Goal: Information Seeking & Learning: Learn about a topic

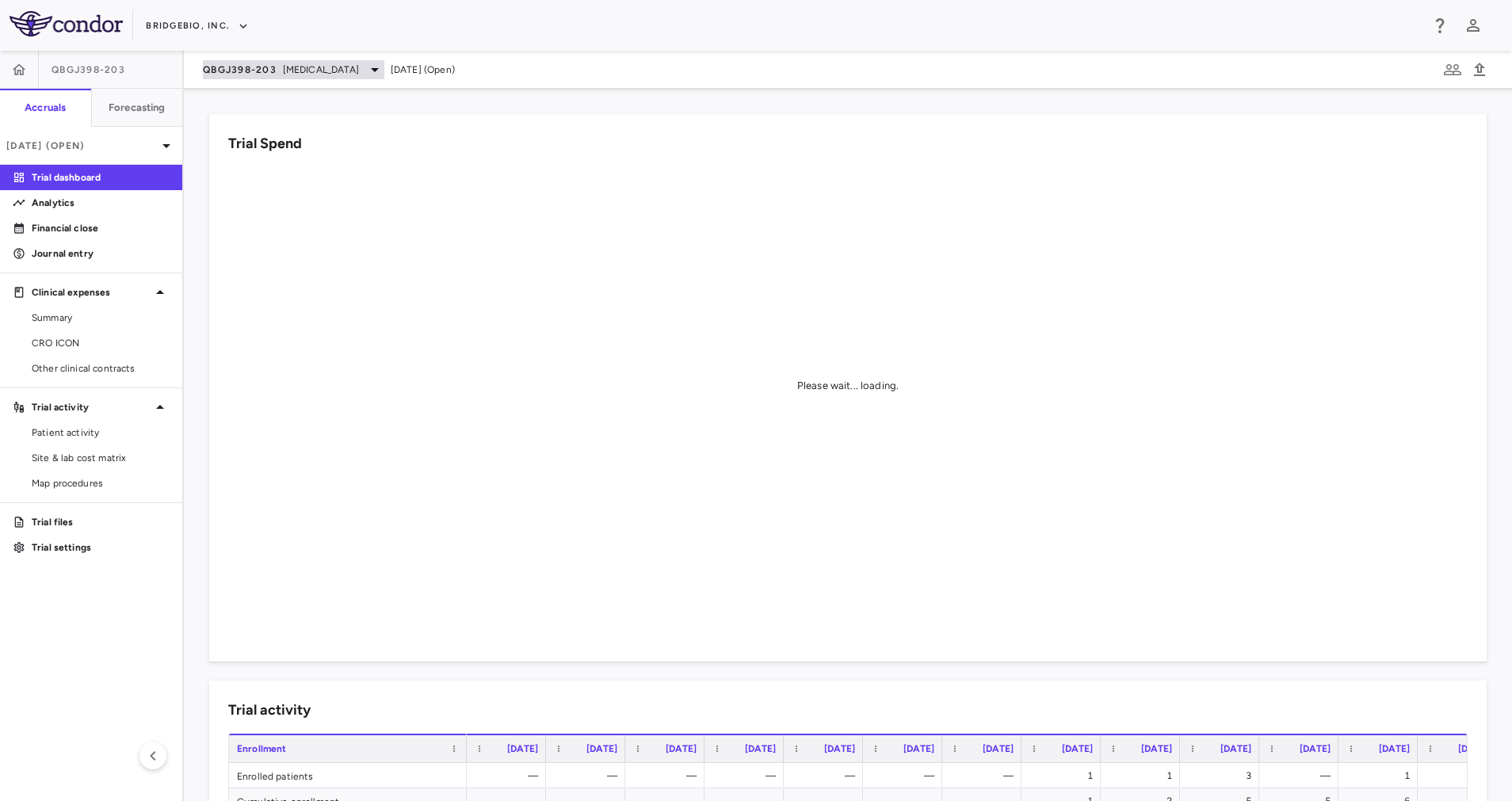
click at [352, 64] on div "QBGJ398-203 [MEDICAL_DATA]" at bounding box center [294, 69] width 182 height 19
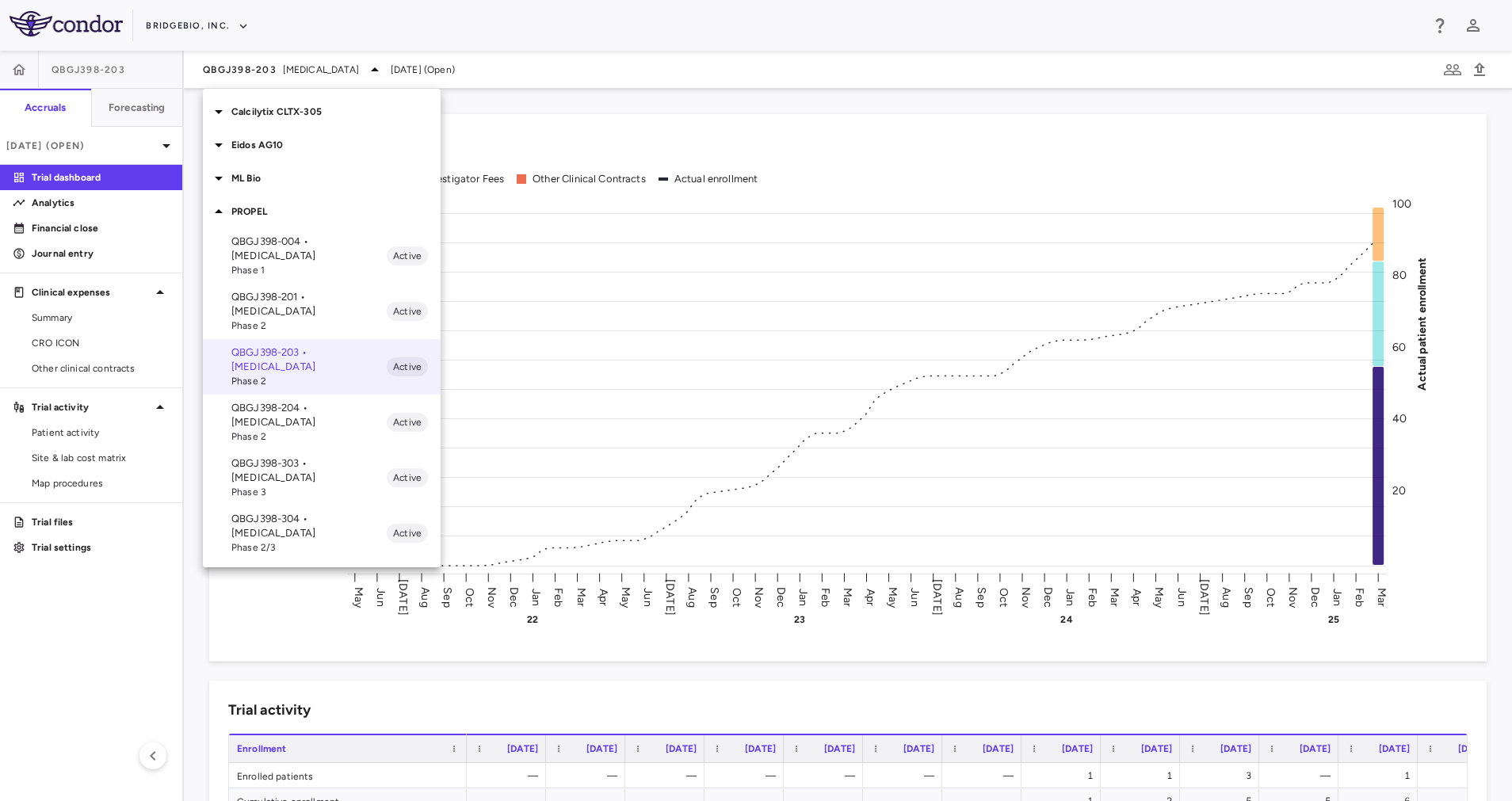
click at [270, 145] on p "Eidos AG10" at bounding box center [336, 145] width 210 height 14
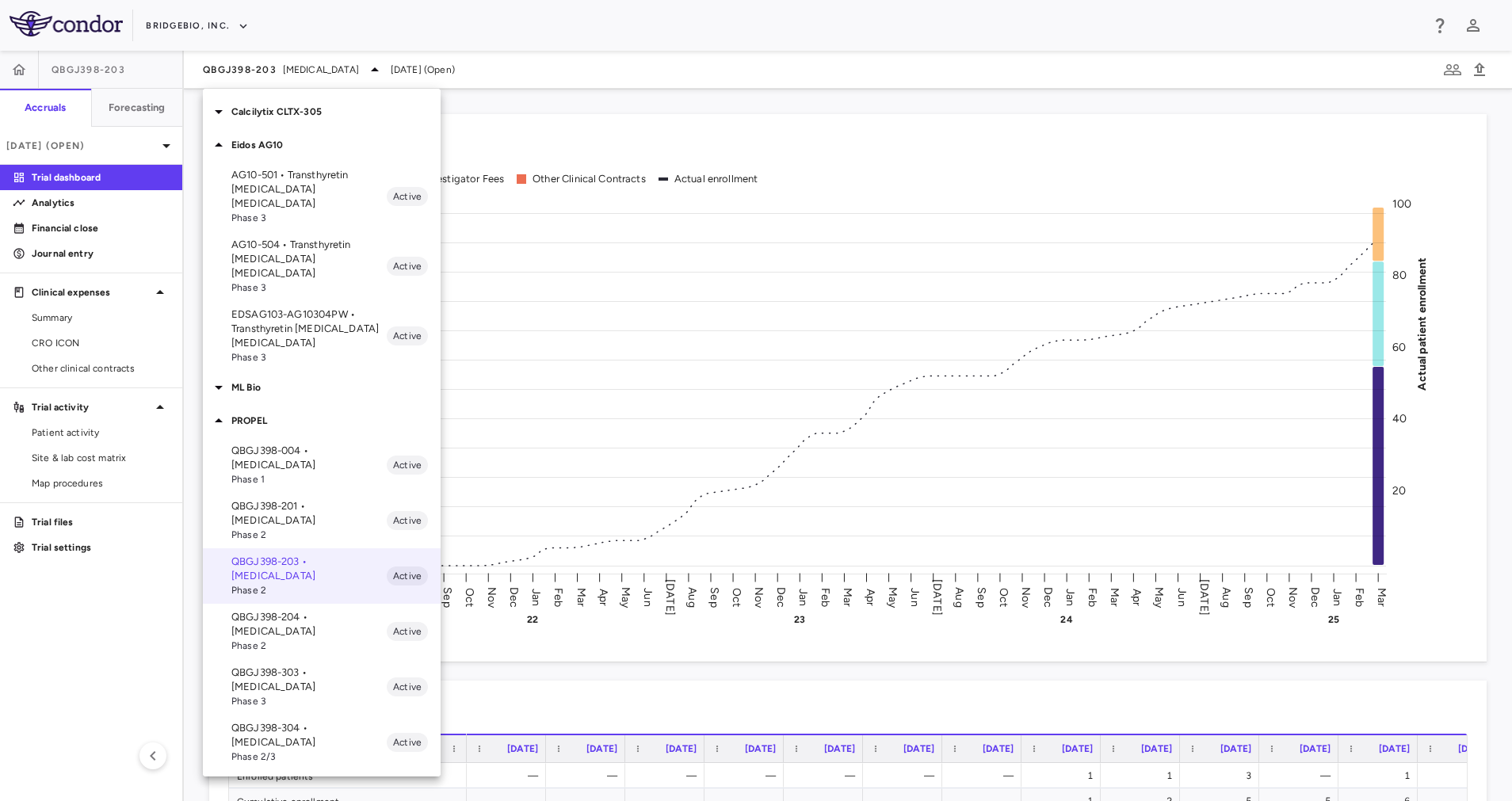
click at [291, 311] on p "EDSAG103-AG10304PW • Transthyretin [MEDICAL_DATA] [MEDICAL_DATA]" at bounding box center [309, 329] width 155 height 43
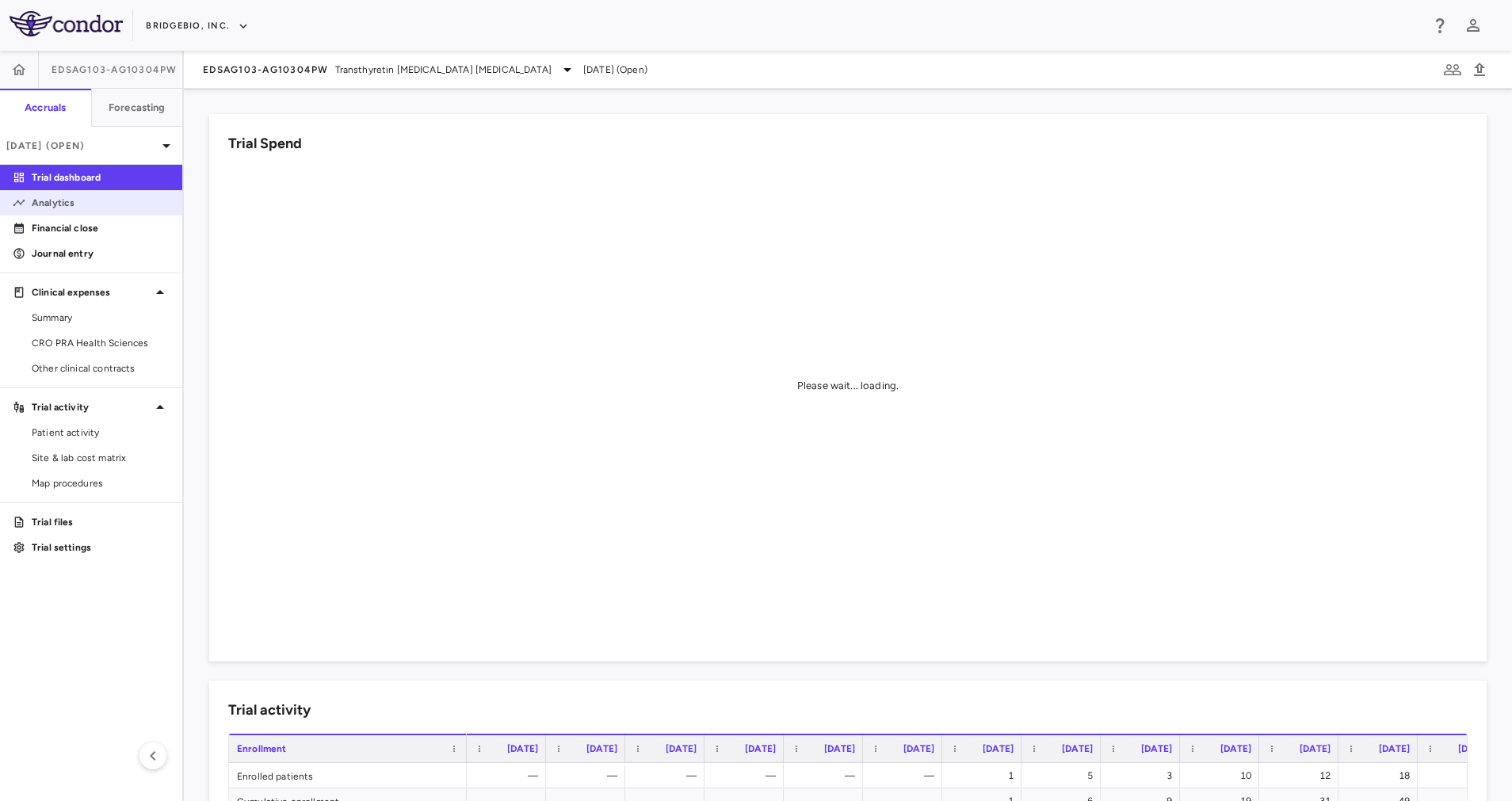
click at [82, 211] on link "Analytics" at bounding box center [91, 202] width 182 height 24
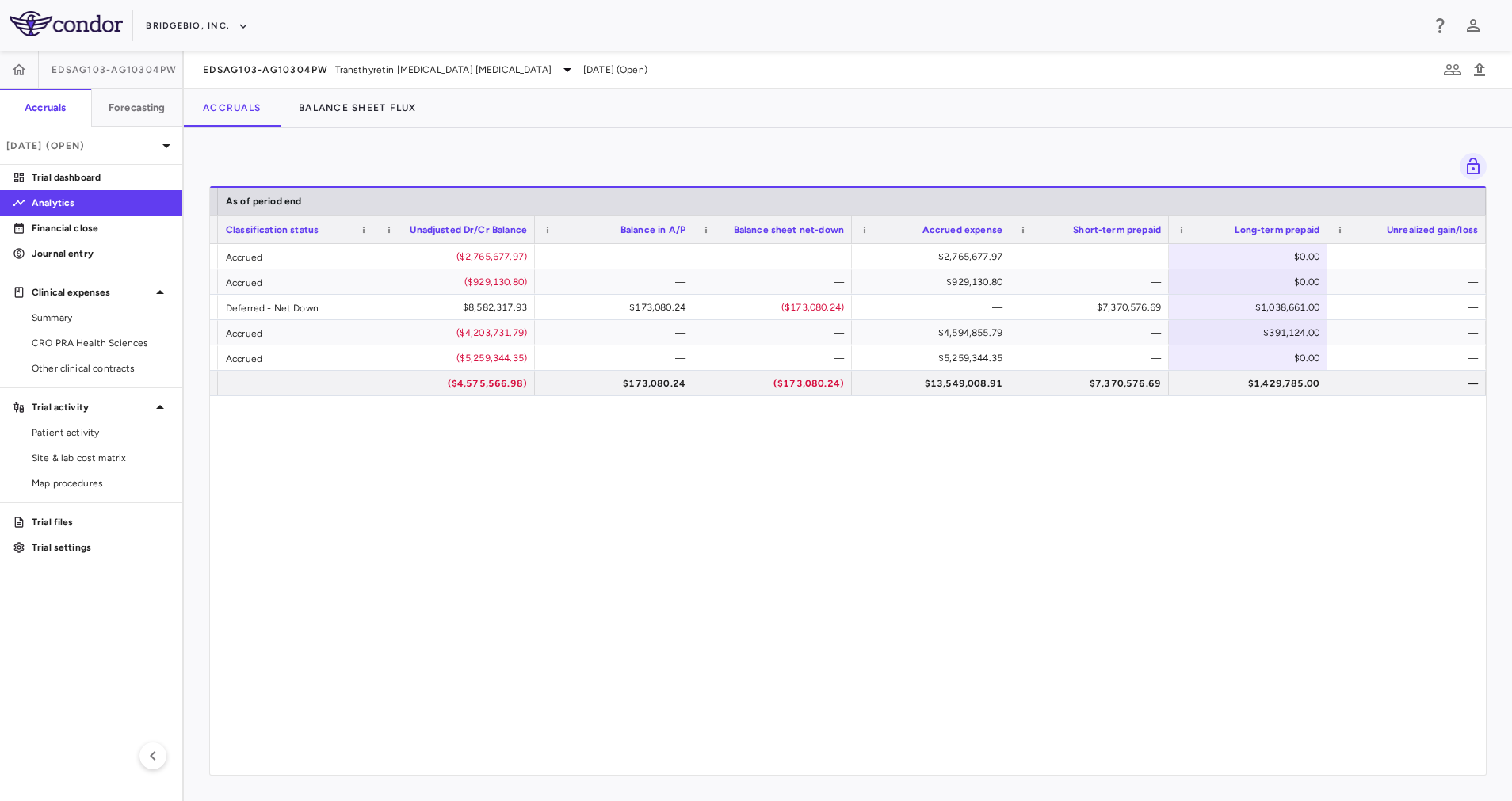
scroll to position [0, 1015]
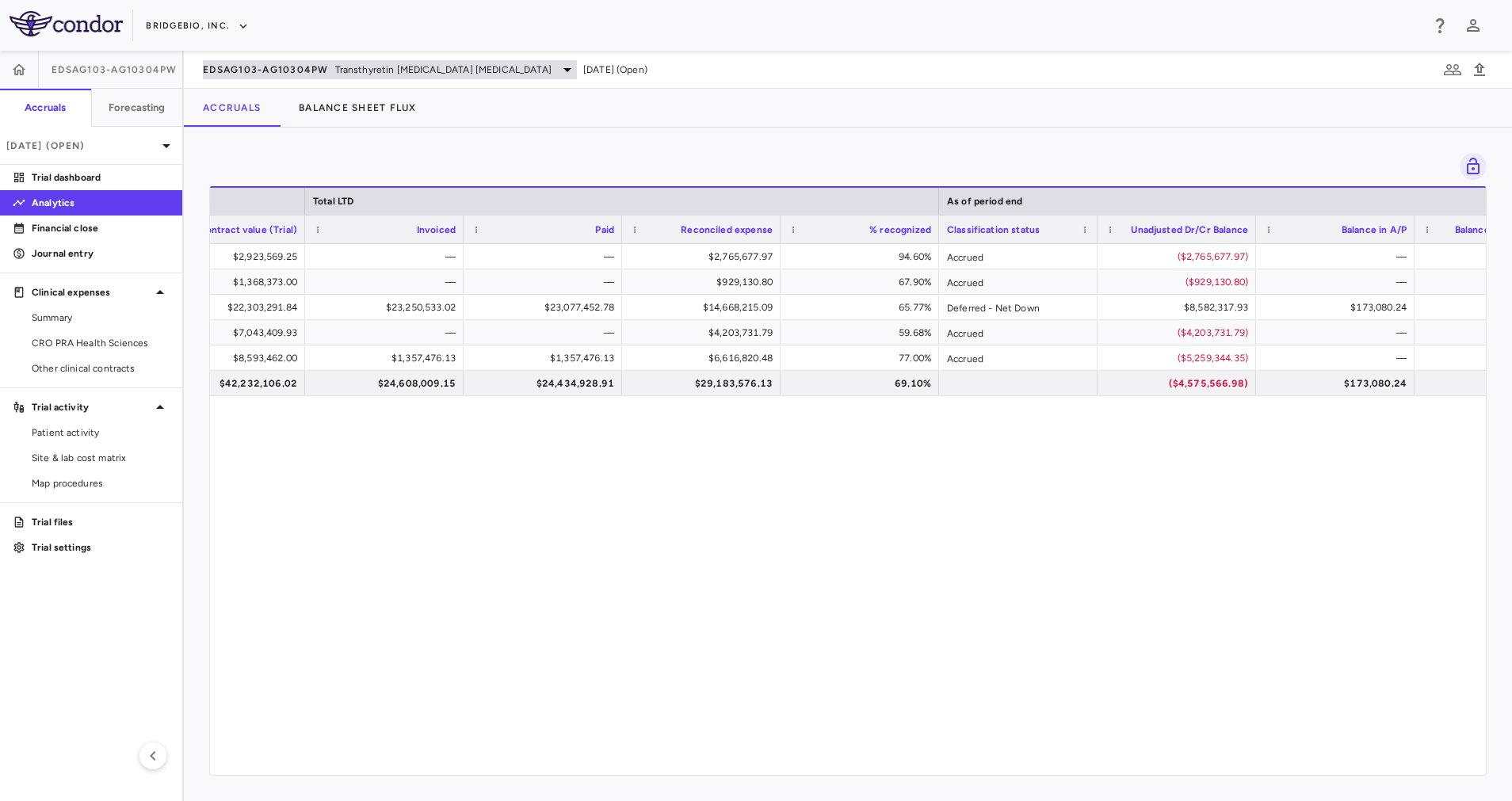
click at [498, 68] on span "Transthyretin [MEDICAL_DATA] [MEDICAL_DATA]" at bounding box center [443, 69] width 217 height 14
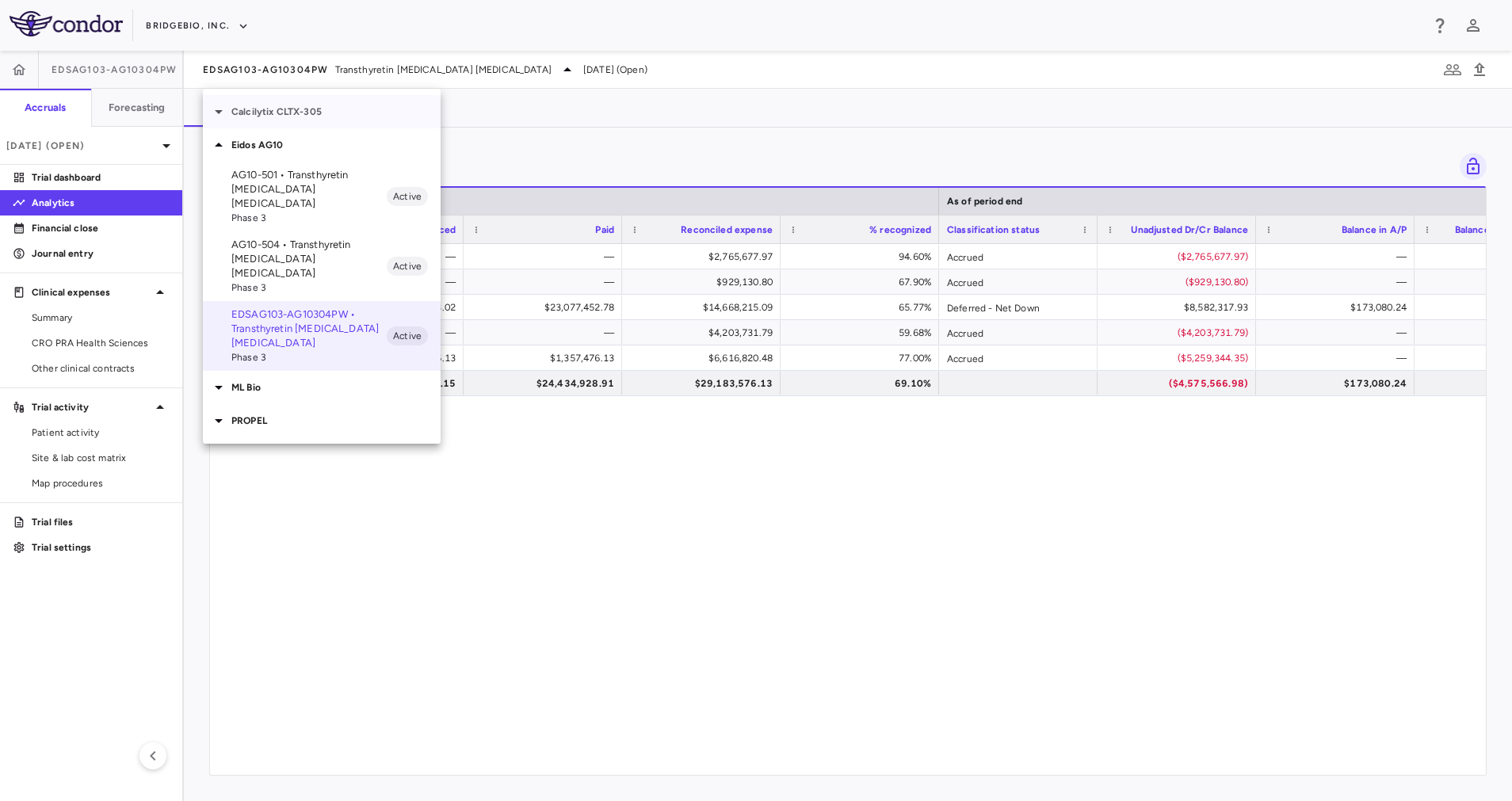
click at [317, 110] on p "Calcilytix CLTX-305" at bounding box center [336, 111] width 210 height 14
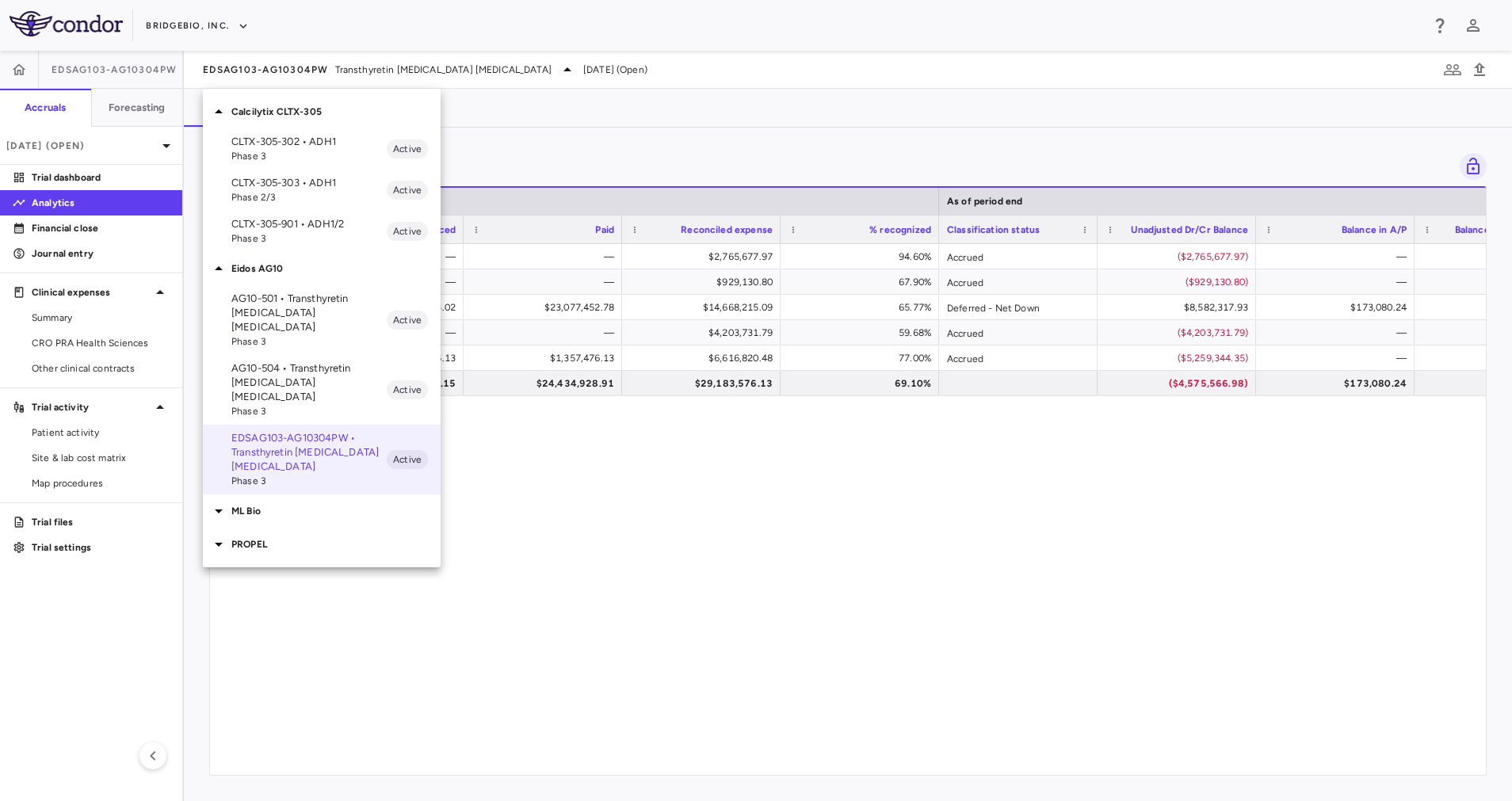
click at [333, 223] on p "CLTX-305-901 • ADH1/2" at bounding box center [309, 225] width 155 height 14
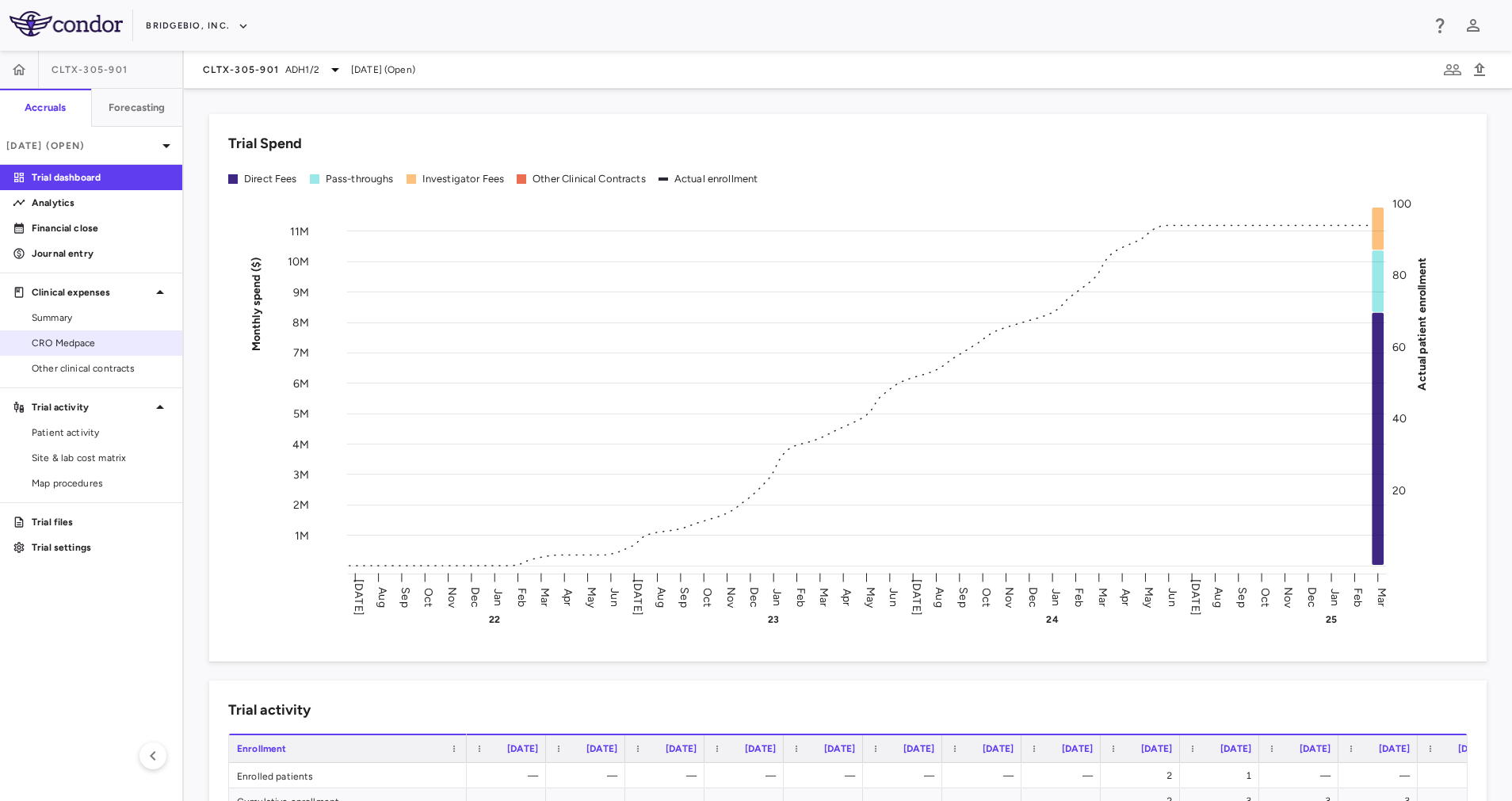
drag, startPoint x: 112, startPoint y: 350, endPoint x: 117, endPoint y: 341, distance: 10.3
click at [111, 350] on link "CRO Medpace" at bounding box center [91, 343] width 182 height 24
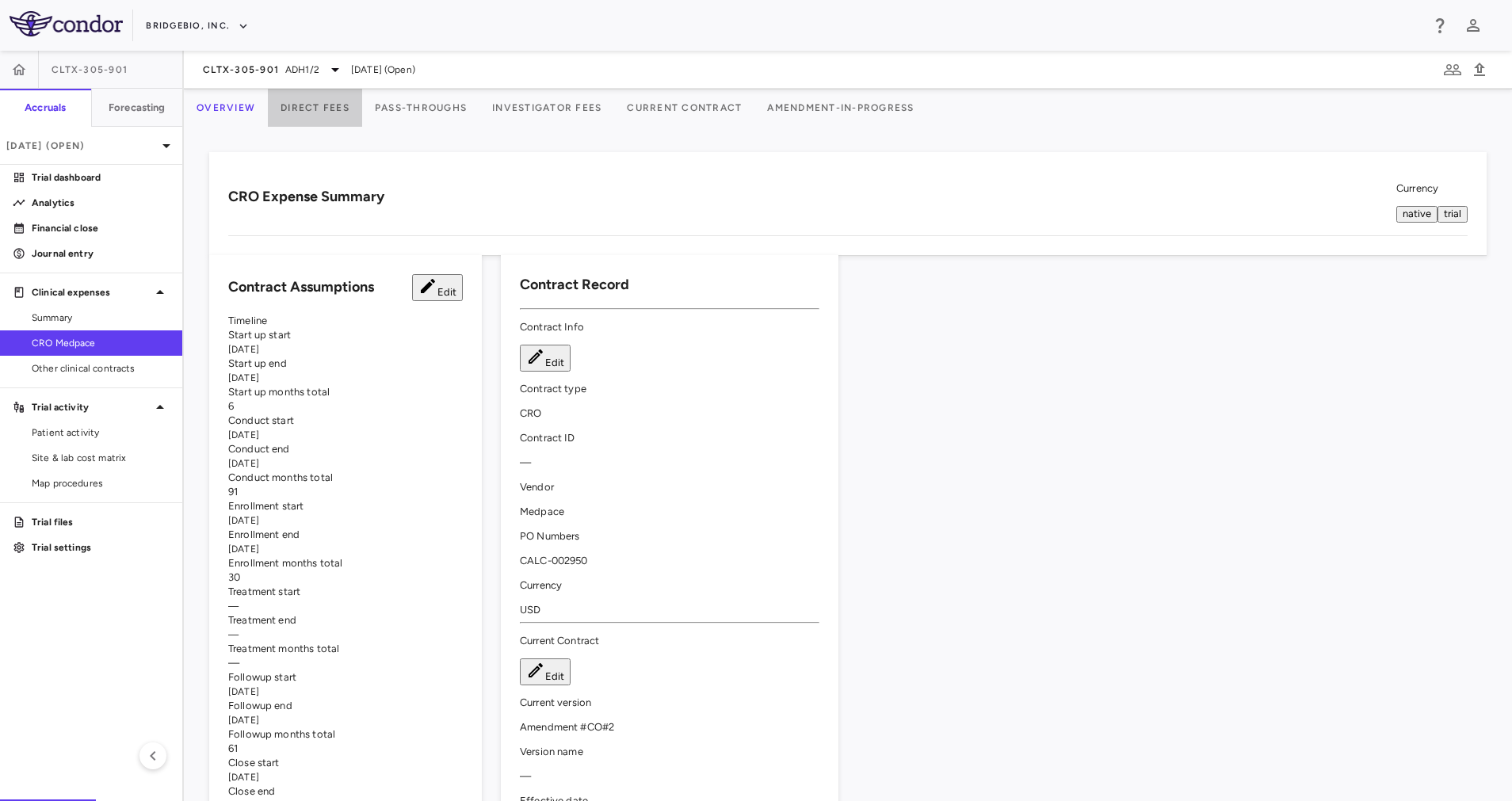
click at [325, 120] on button "Direct Fees" at bounding box center [315, 108] width 94 height 38
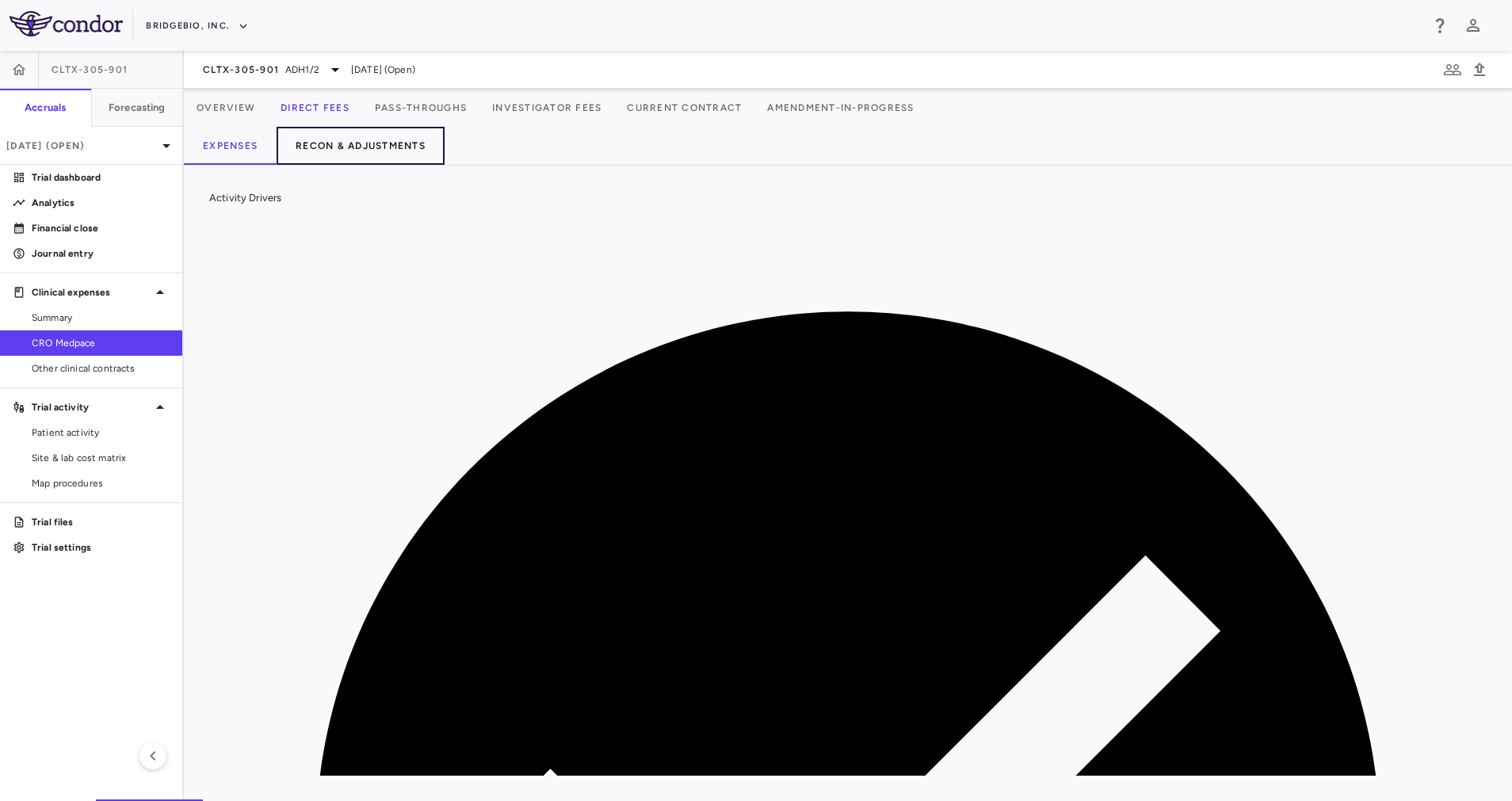
click at [393, 144] on button "Recon & Adjustments" at bounding box center [360, 145] width 168 height 38
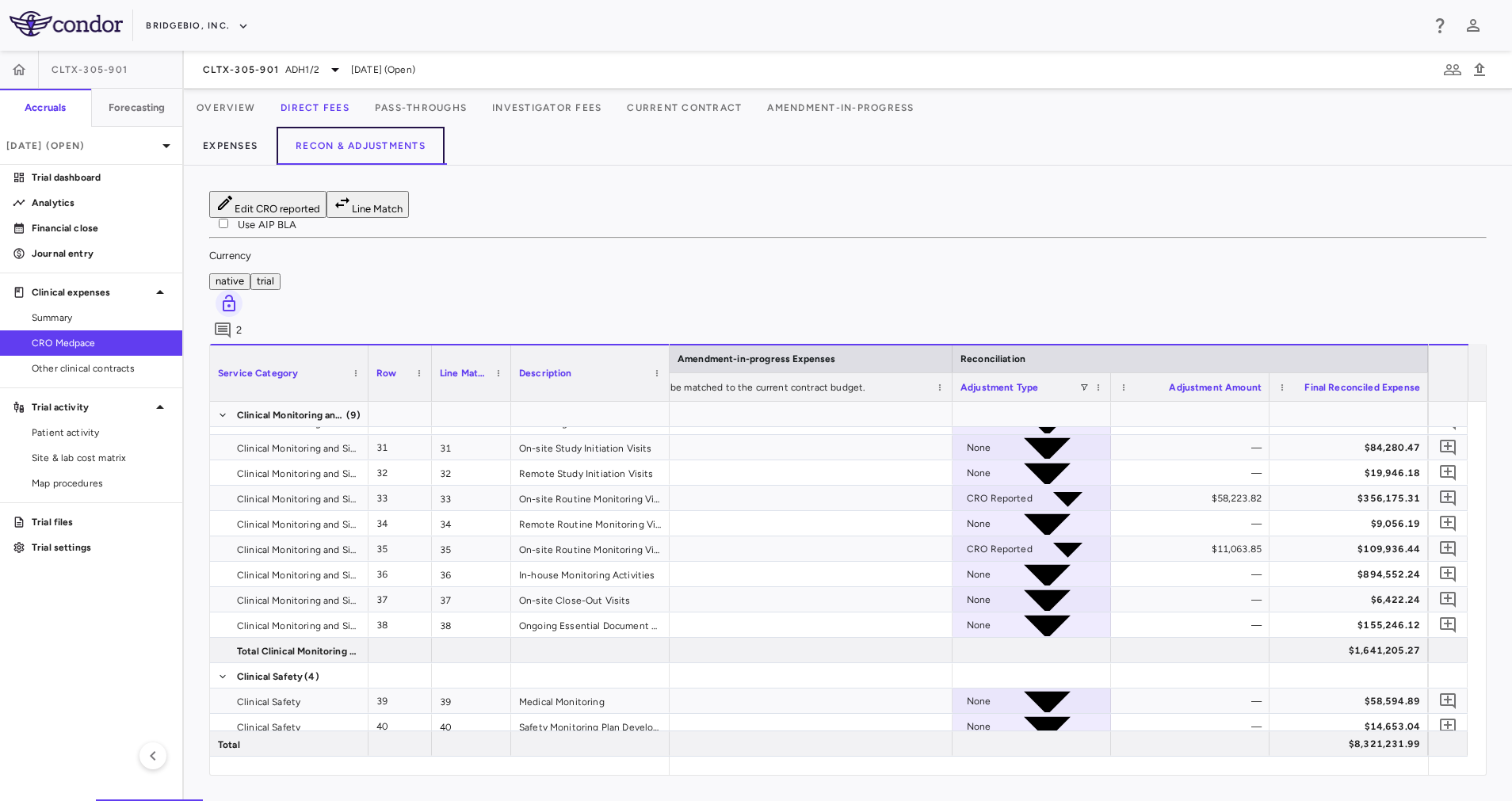
scroll to position [1120, 0]
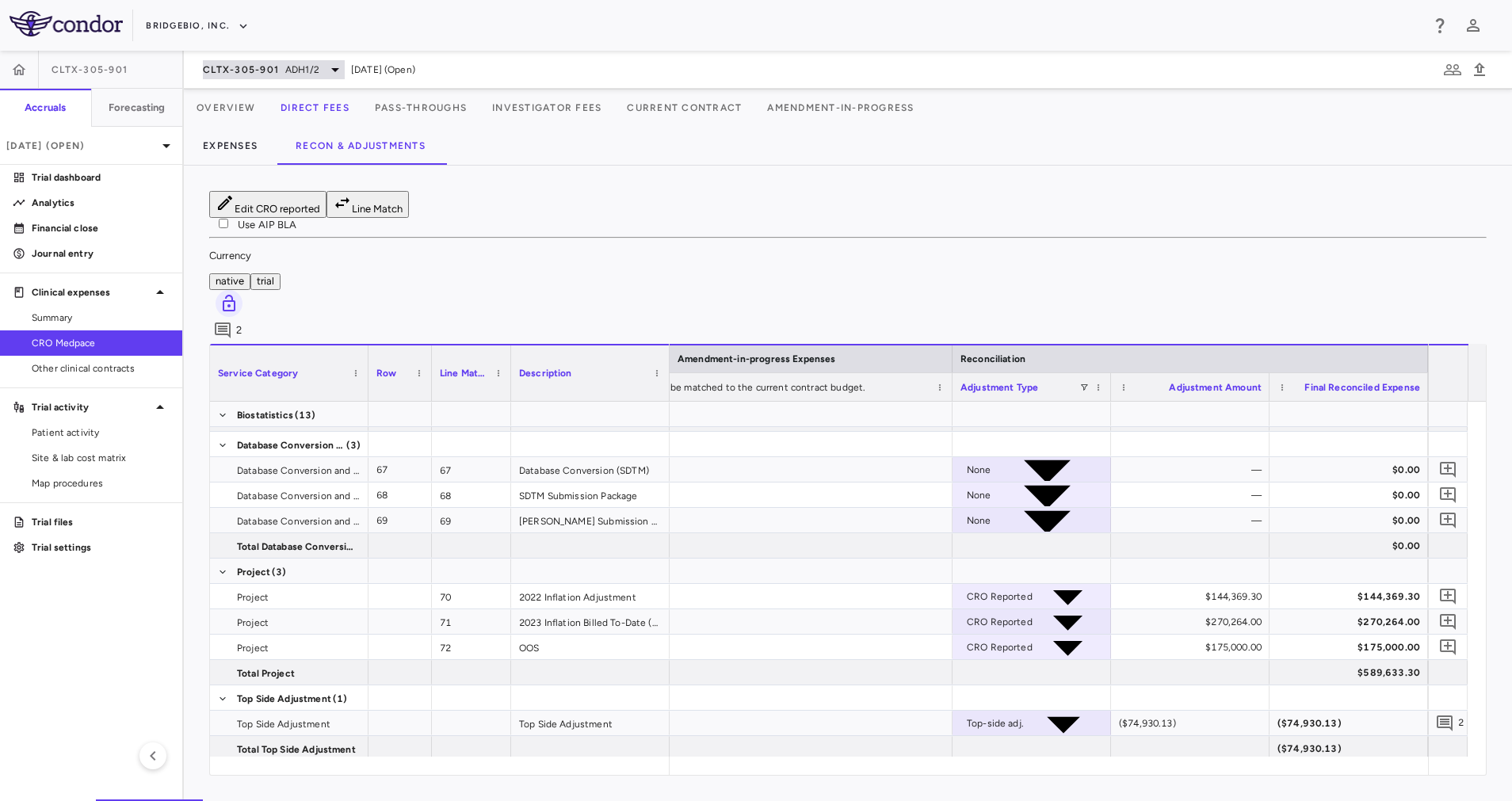
click at [319, 73] on div "CLTX-305-901 ADH1/2" at bounding box center [274, 69] width 142 height 19
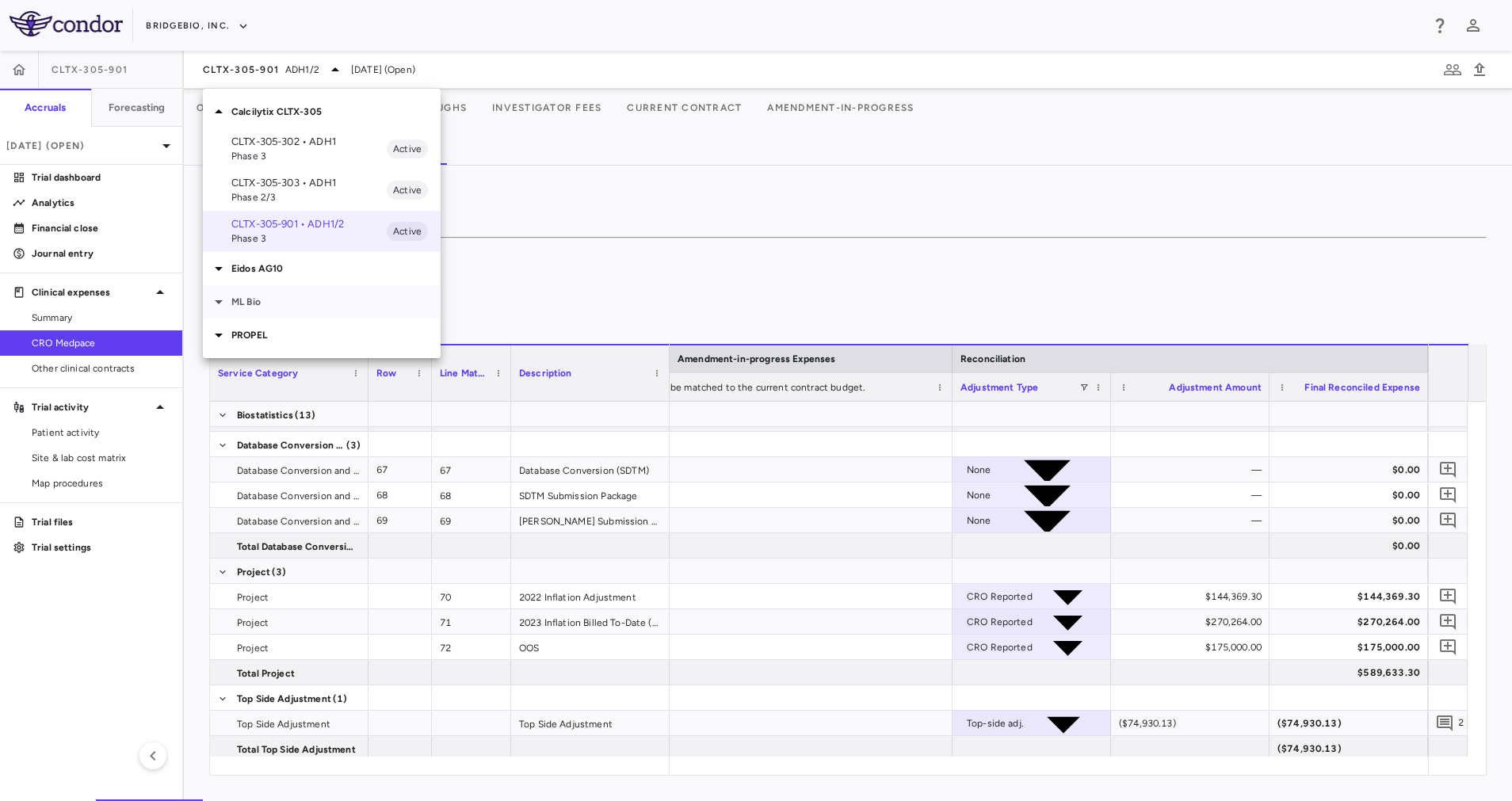
click at [292, 304] on p "ML Bio" at bounding box center [336, 302] width 210 height 14
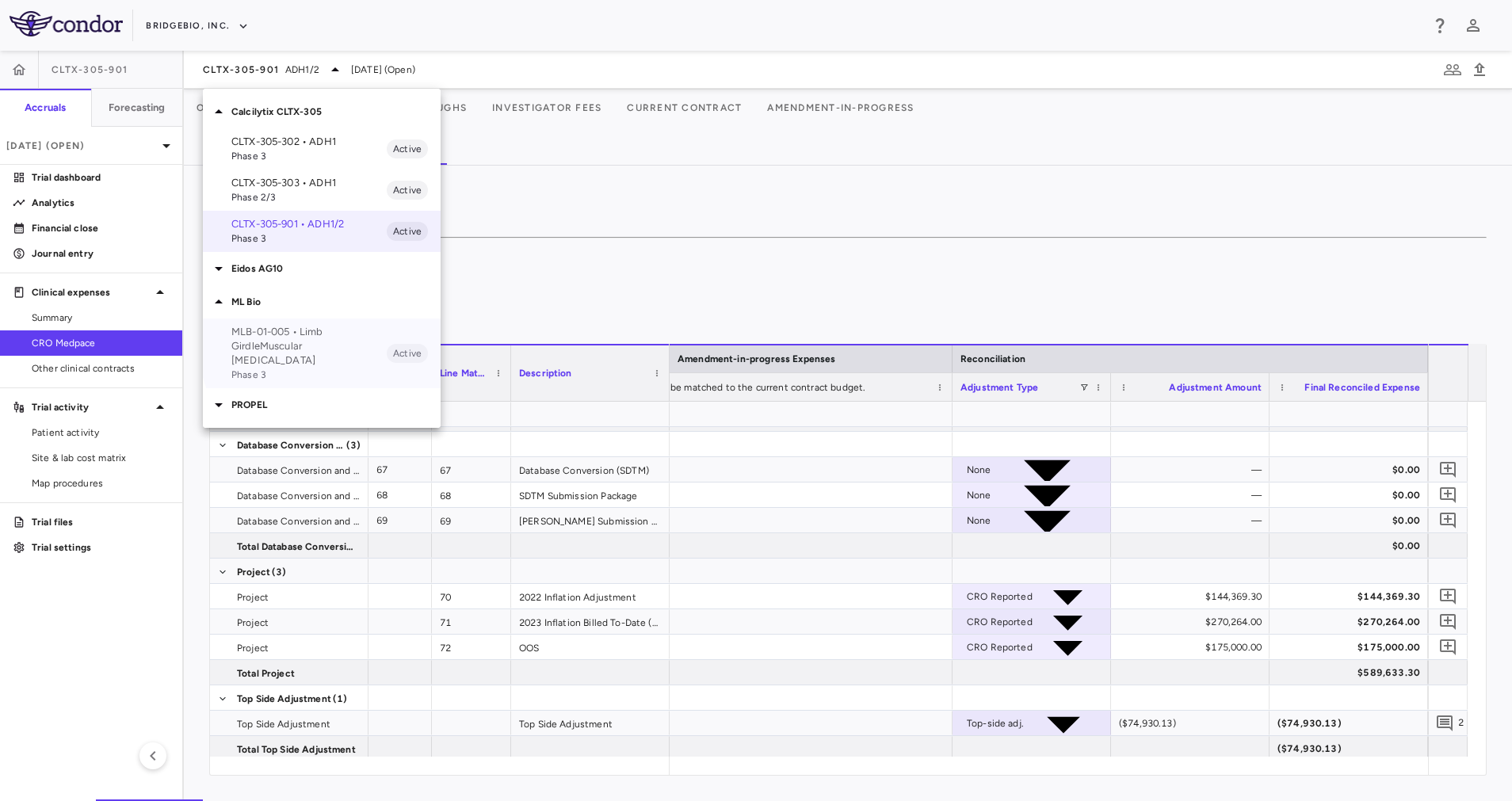
click at [328, 346] on p "MLB-01-005 • Limb GirdleMuscular [MEDICAL_DATA]" at bounding box center [309, 346] width 155 height 43
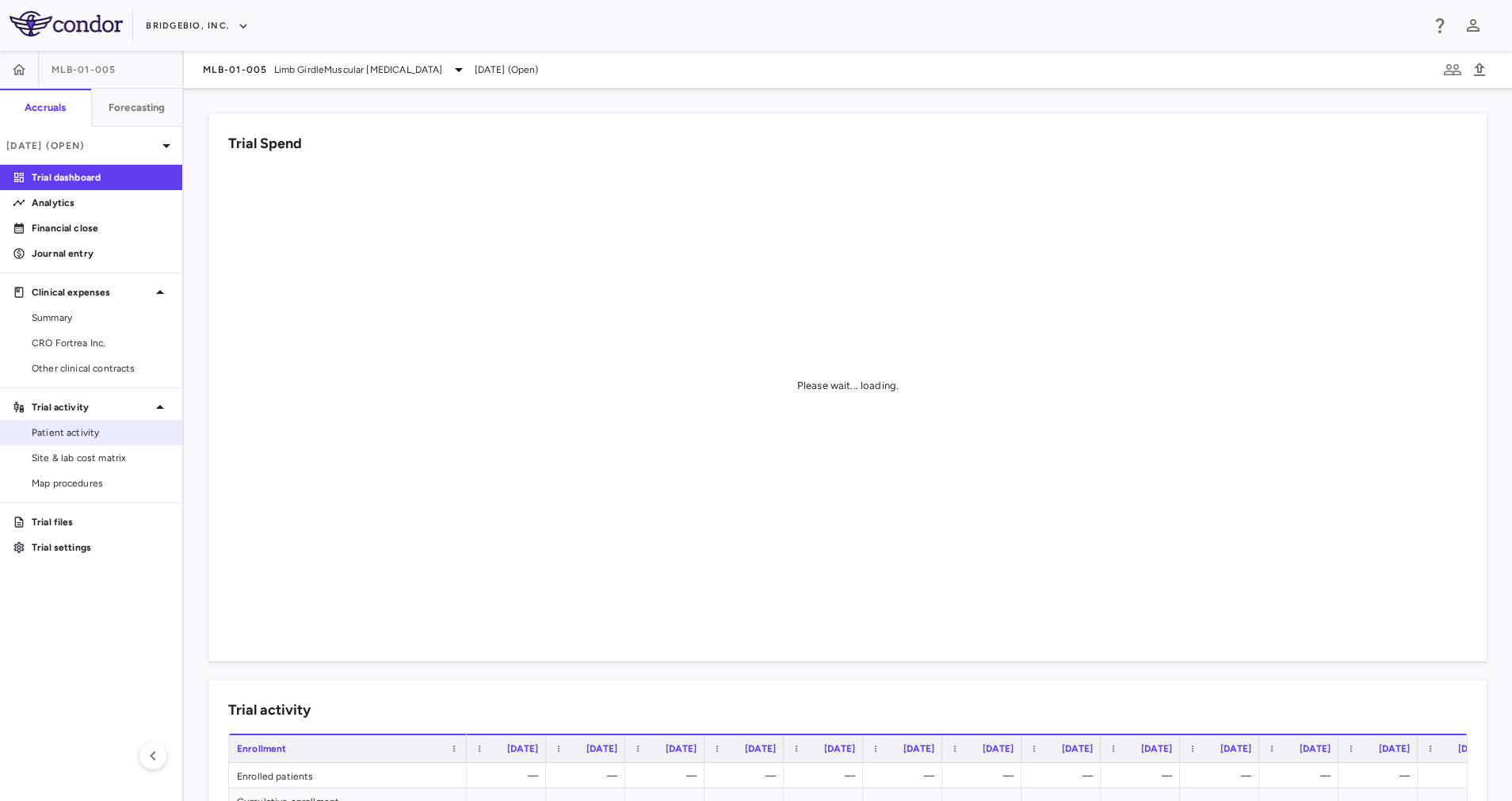
click at [85, 431] on span "Patient activity" at bounding box center [101, 432] width 138 height 14
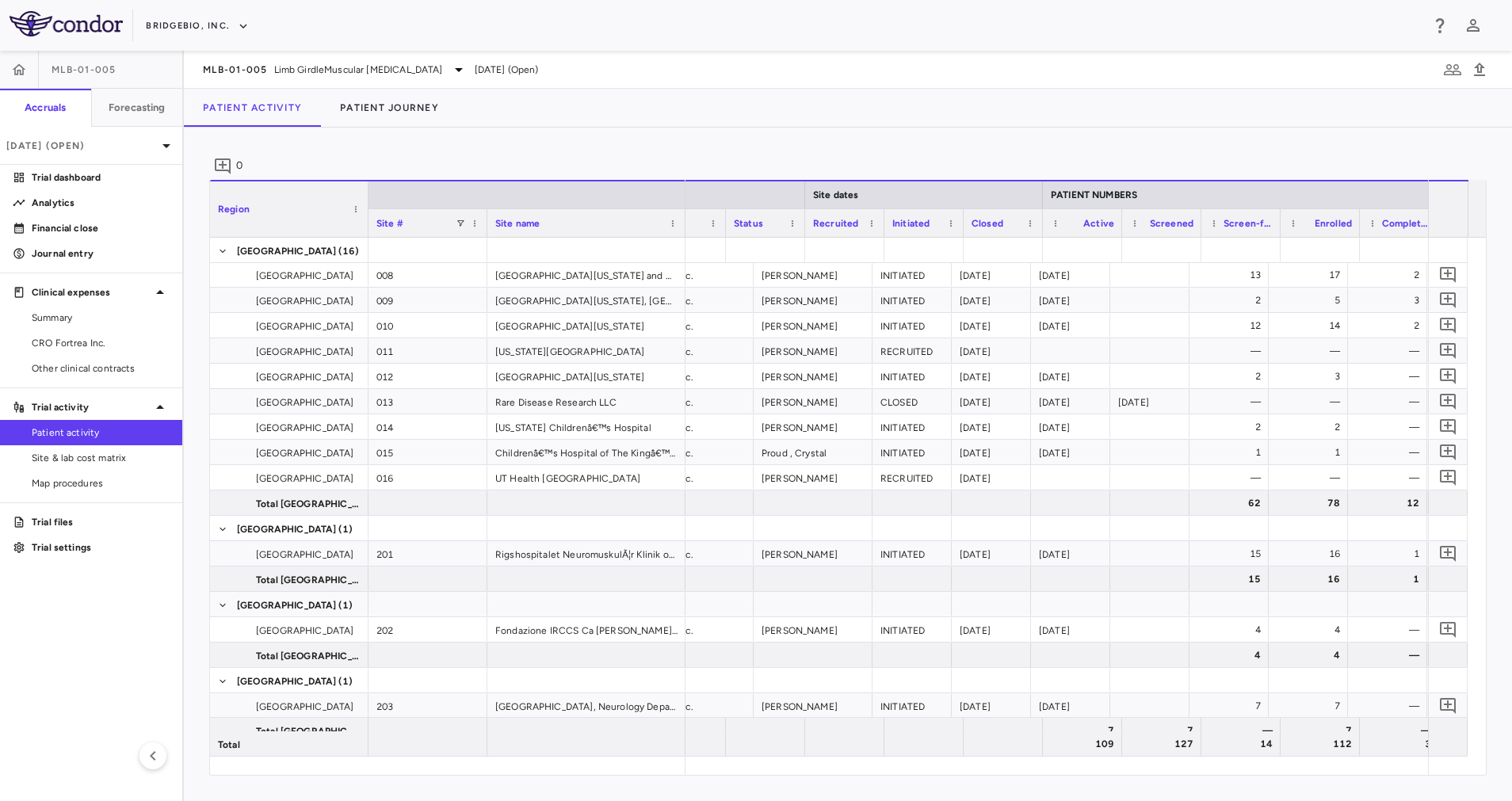
scroll to position [0, 197]
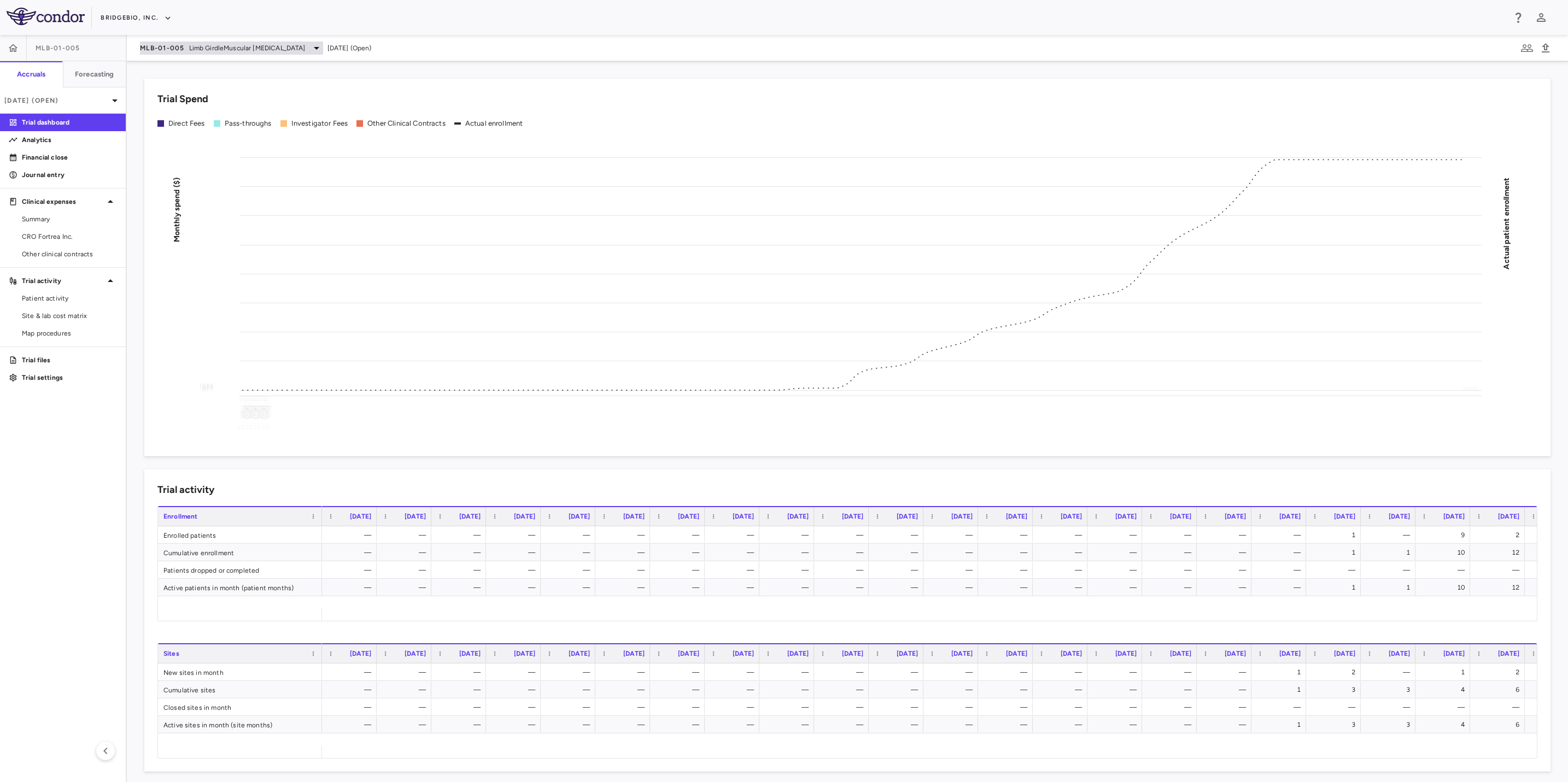
click at [281, 52] on span "Limb GirdleMuscular [MEDICAL_DATA]" at bounding box center [247, 48] width 116 height 10
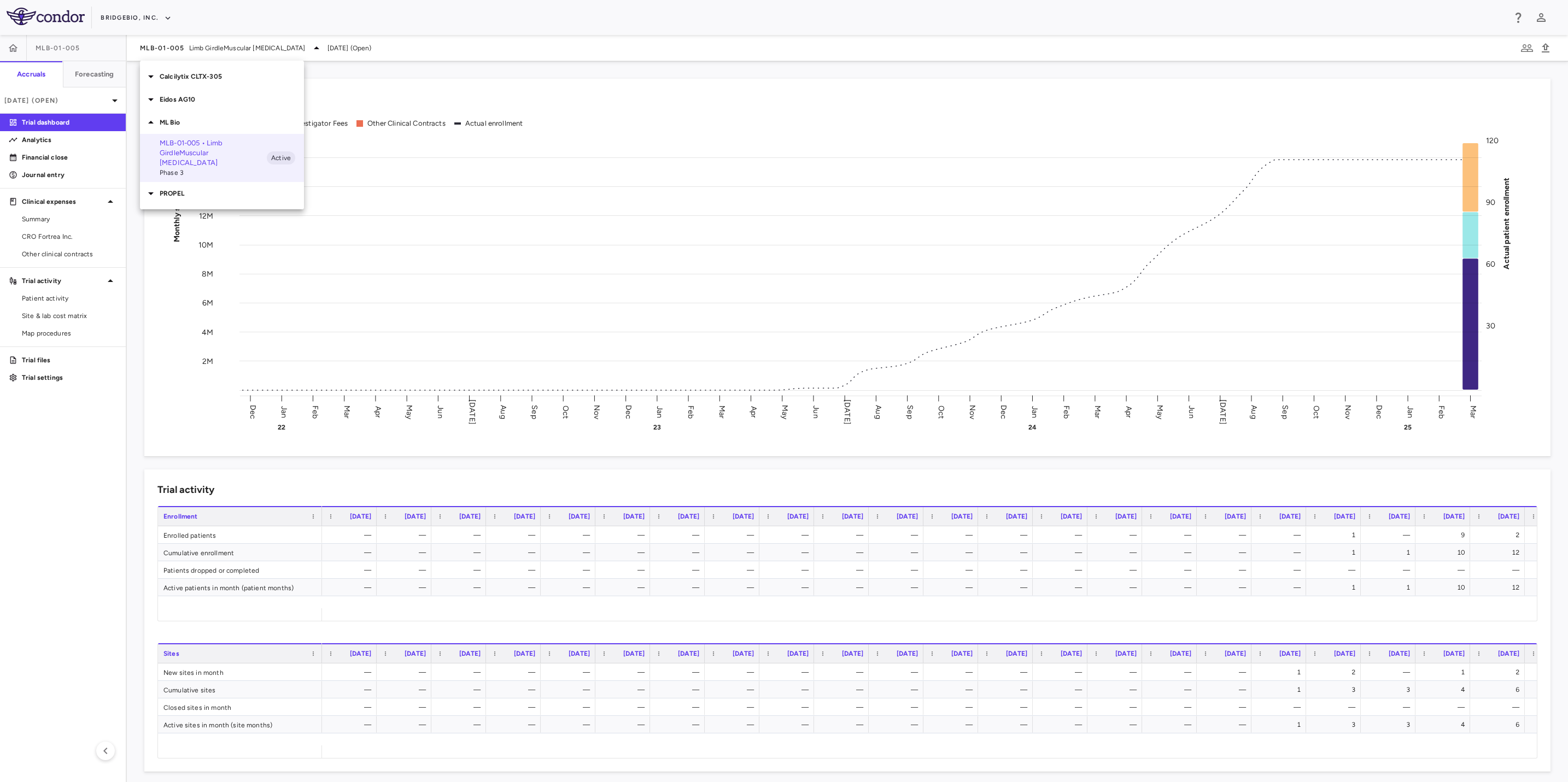
click at [188, 189] on p "PROPEL" at bounding box center [232, 194] width 145 height 10
click at [215, 211] on p "QBGJ398-004 • [MEDICAL_DATA]" at bounding box center [213, 219] width 107 height 20
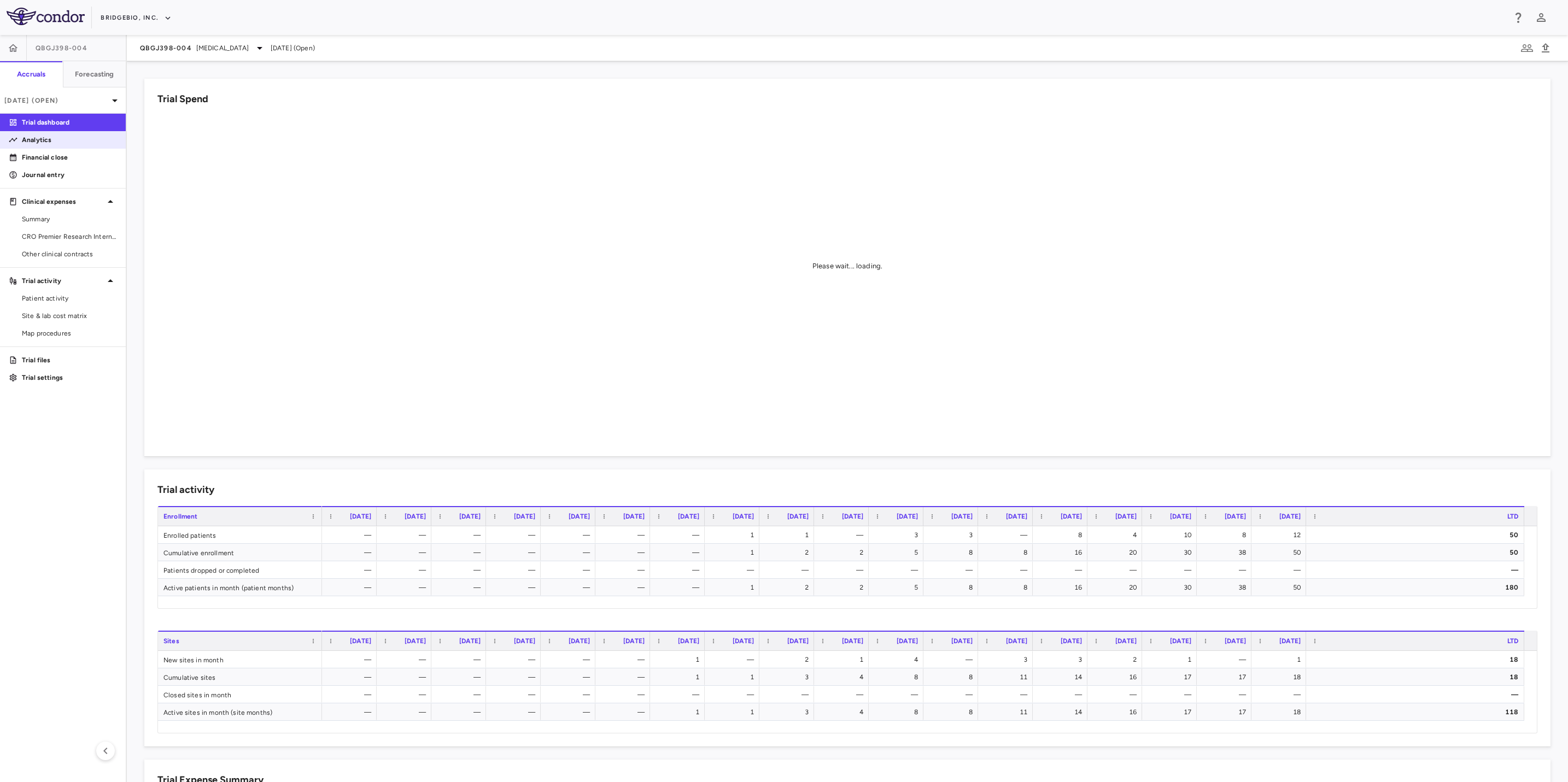
click at [40, 141] on p "Analytics" at bounding box center [70, 140] width 95 height 10
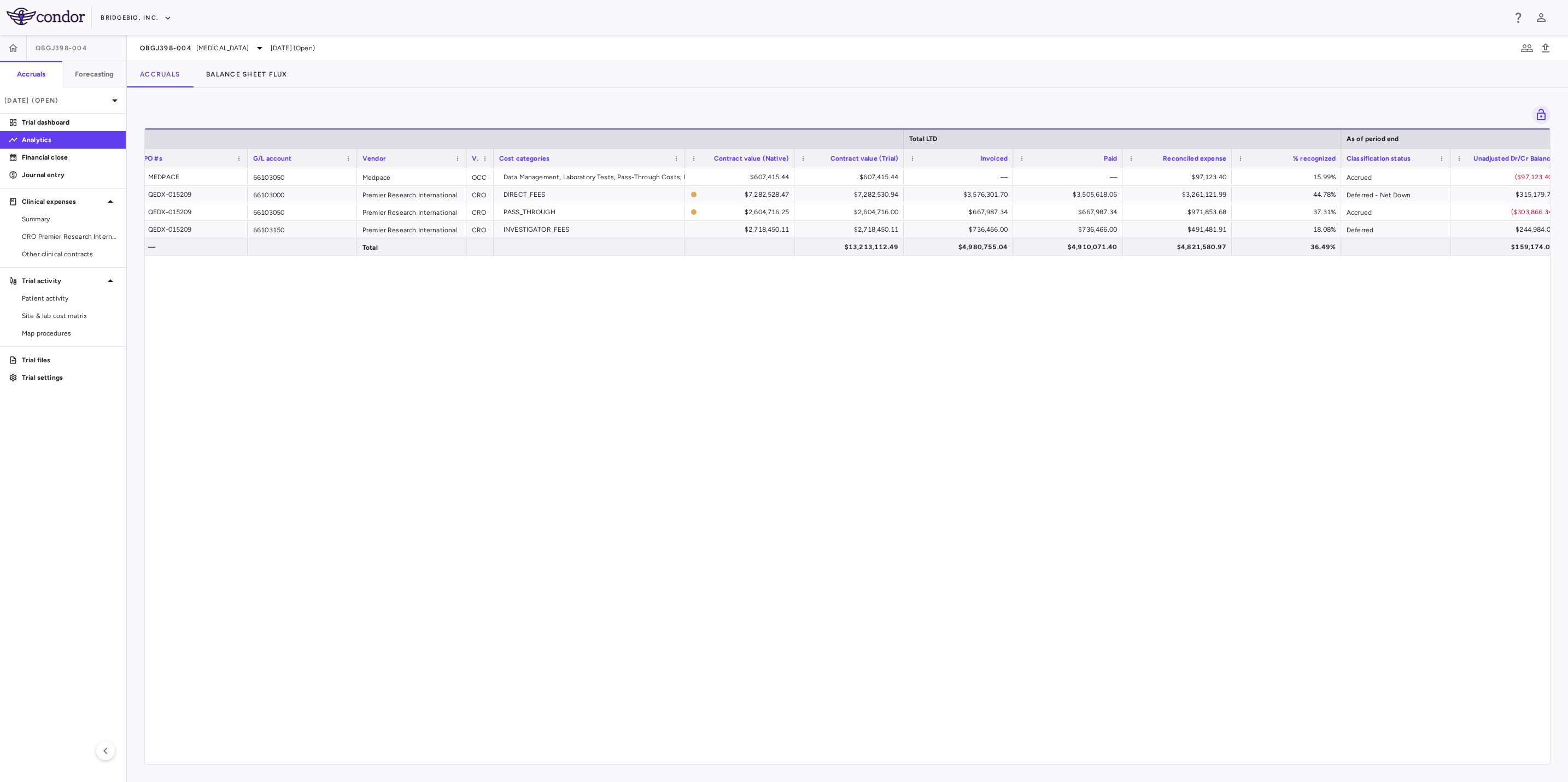
scroll to position [0, 7]
